Goal: Find specific page/section: Find specific page/section

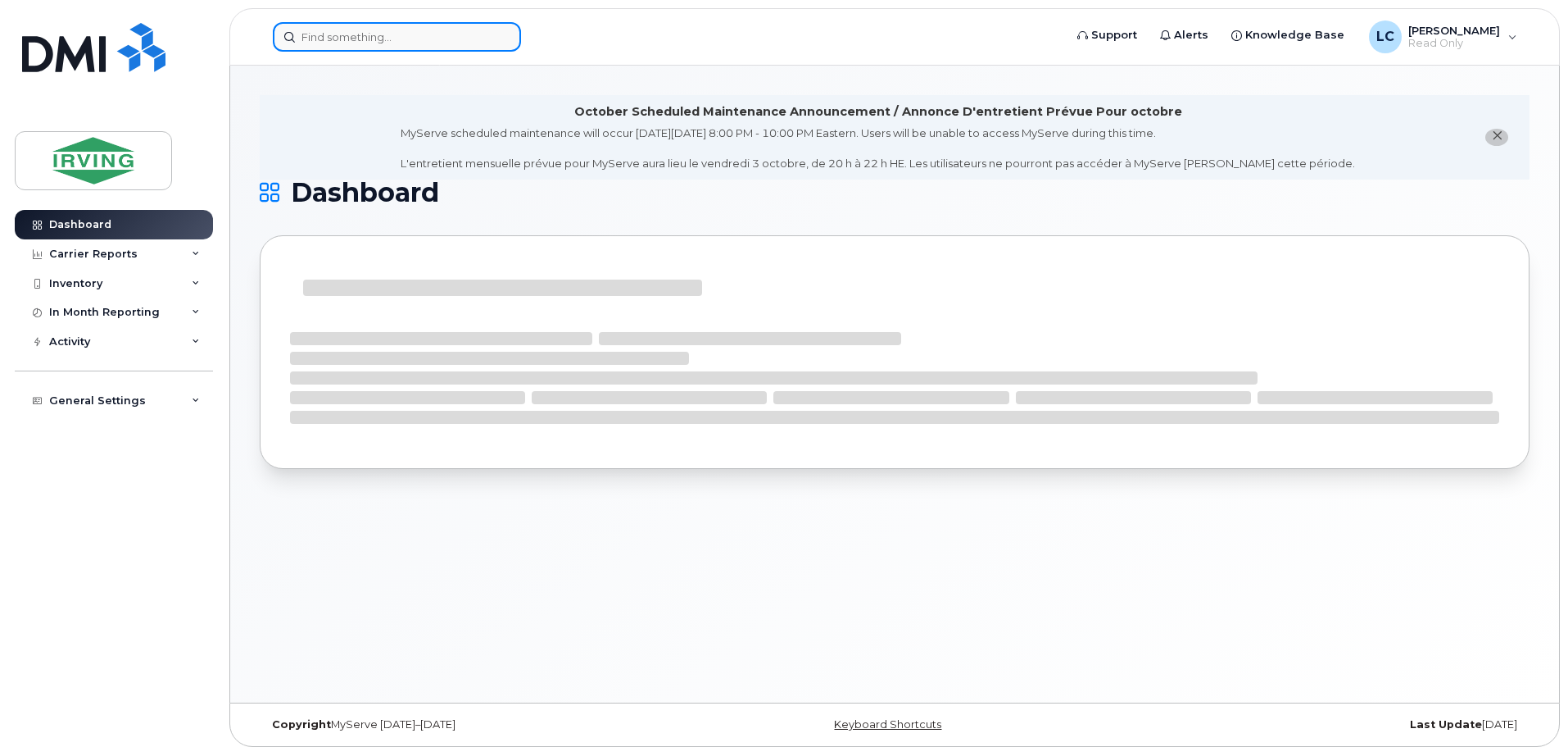
click at [343, 40] on input at bounding box center [397, 37] width 248 height 30
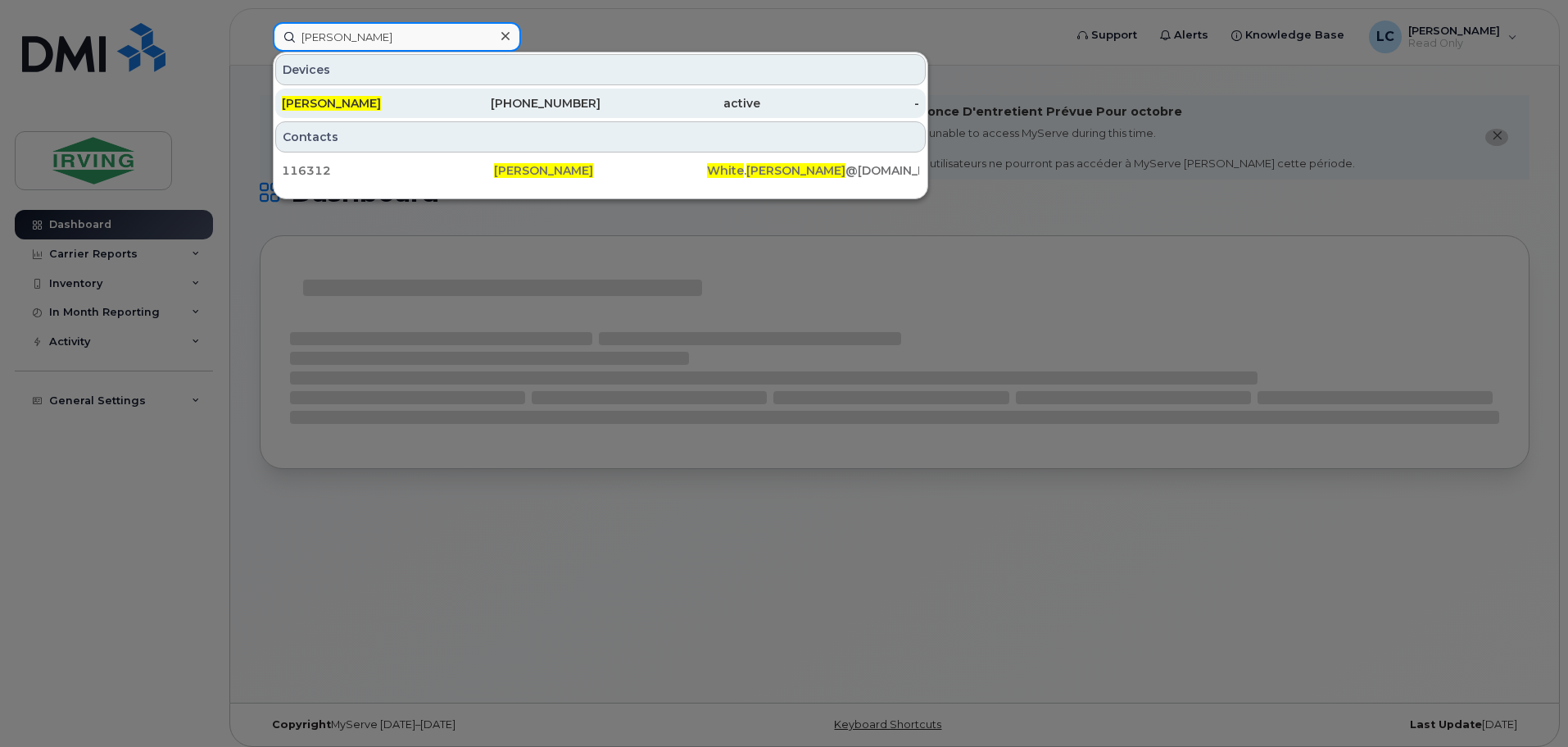
type input "[PERSON_NAME]"
click at [553, 109] on div "[PHONE_NUMBER]" at bounding box center [521, 103] width 160 height 17
